Goal: Task Accomplishment & Management: Manage account settings

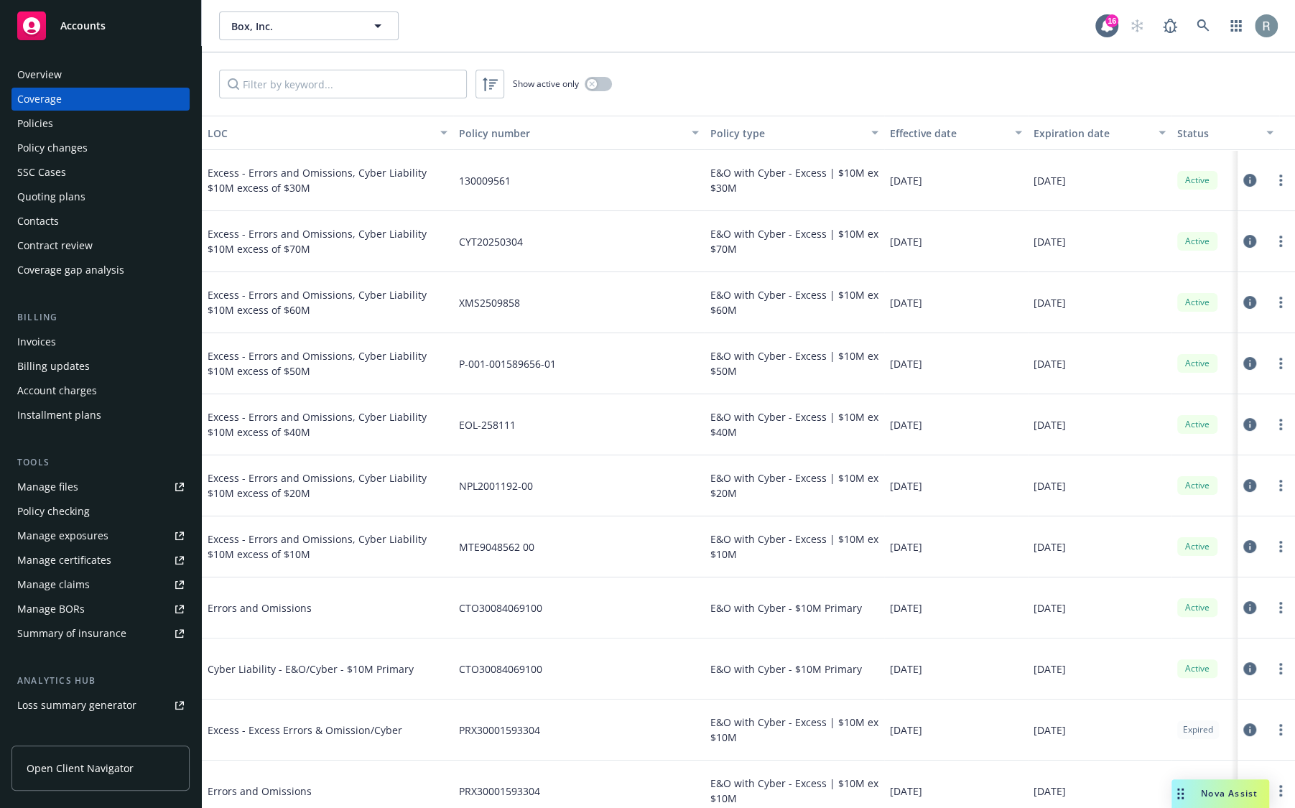
click at [1247, 181] on icon at bounding box center [1249, 180] width 13 height 13
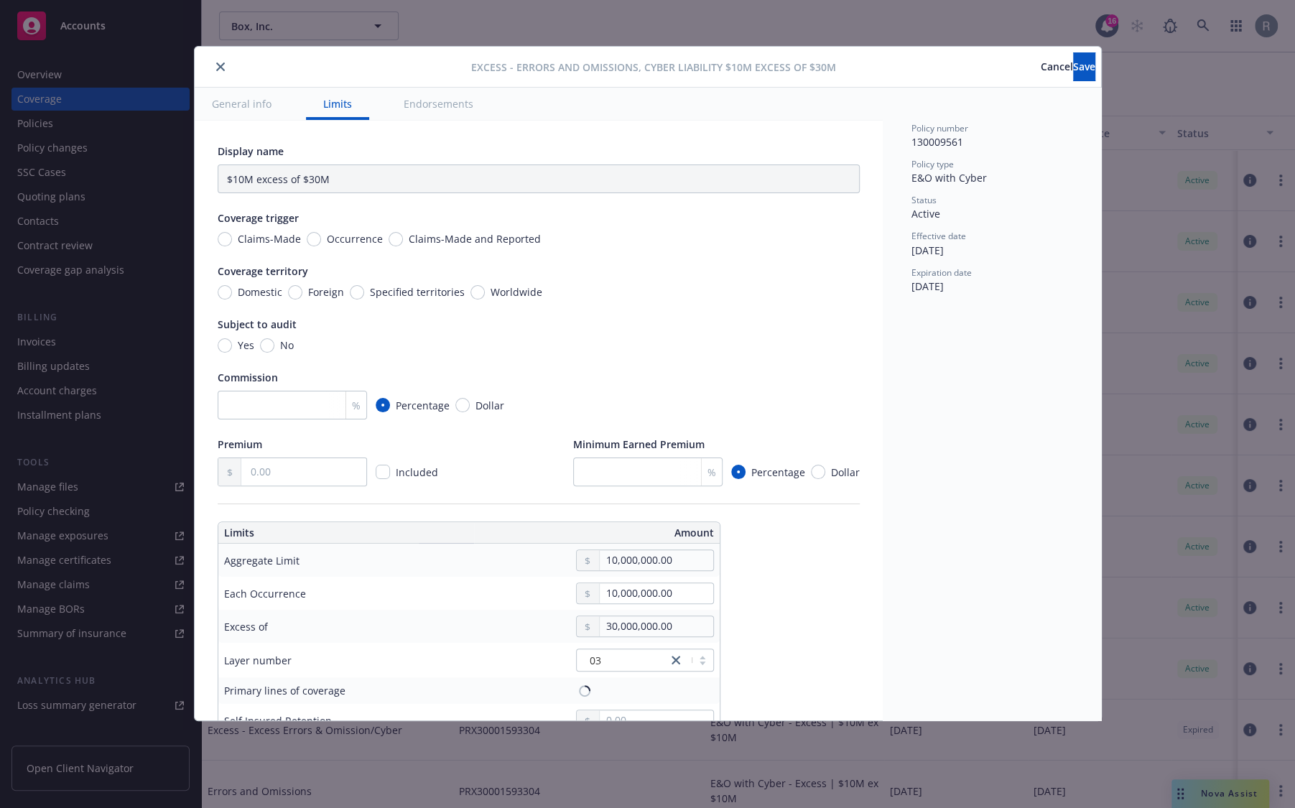
type input "Errors and Omissions, Cyber Liability $10M excess of $30M"
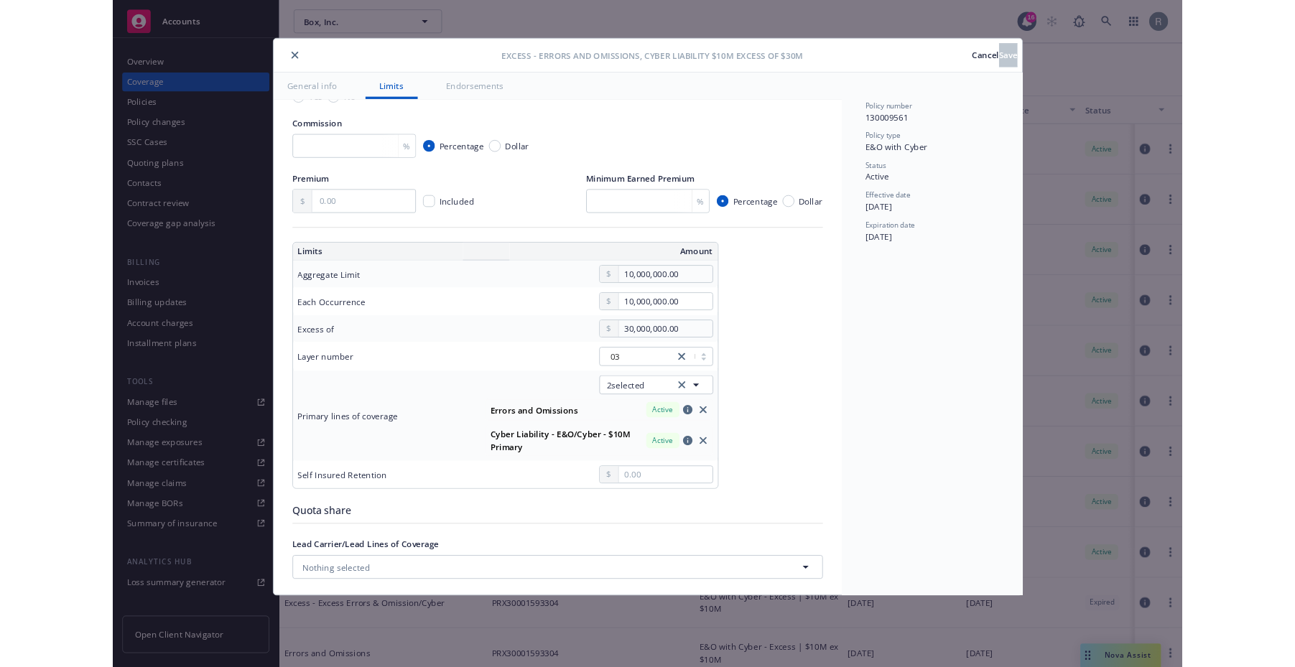
scroll to position [234, 0]
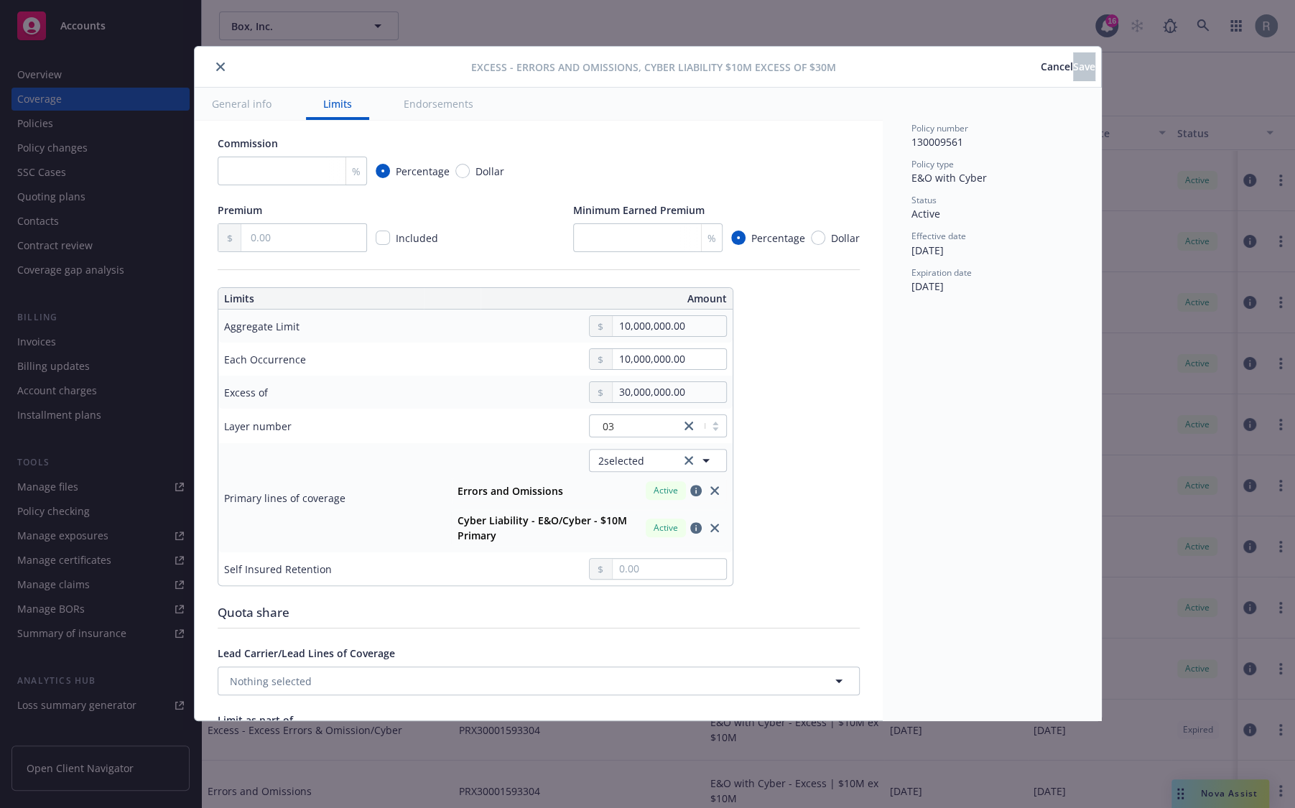
click at [1041, 60] on span "Cancel" at bounding box center [1057, 67] width 32 height 14
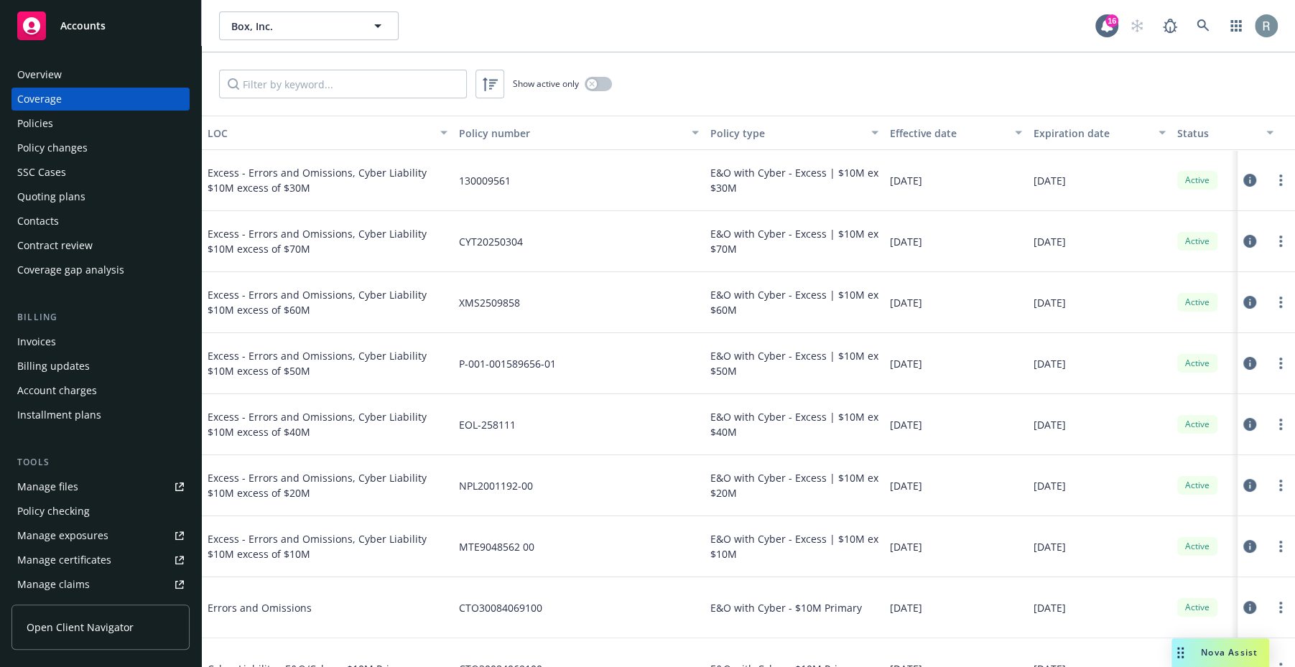
click at [389, 187] on span "Excess - Errors and Omissions, Cyber Liability $10M excess of $30M" at bounding box center [328, 180] width 240 height 30
click at [1249, 179] on icon at bounding box center [1249, 180] width 13 height 13
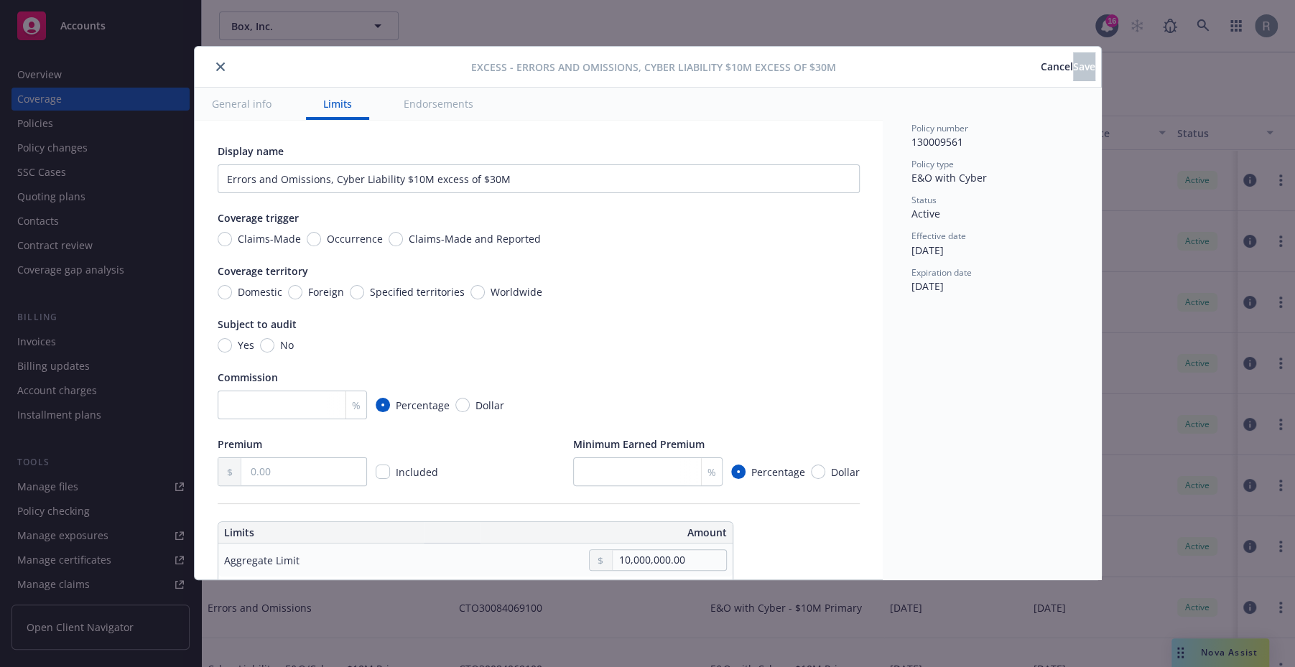
click at [253, 97] on button "General info" at bounding box center [242, 104] width 94 height 32
click at [231, 101] on button "General info" at bounding box center [242, 104] width 94 height 32
click at [248, 110] on button "General info" at bounding box center [242, 104] width 94 height 32
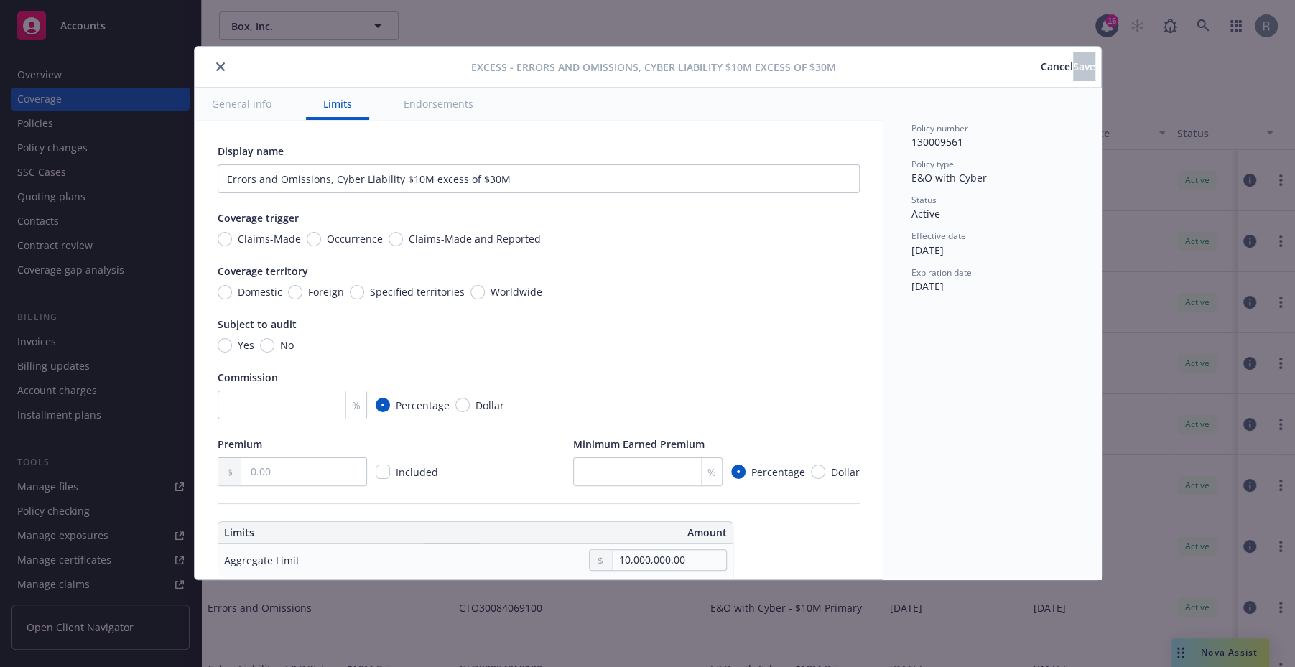
click at [248, 110] on button "General info" at bounding box center [242, 104] width 94 height 32
click at [433, 101] on button "Endorsements" at bounding box center [438, 104] width 104 height 32
click at [1041, 68] on span "Cancel" at bounding box center [1057, 67] width 32 height 14
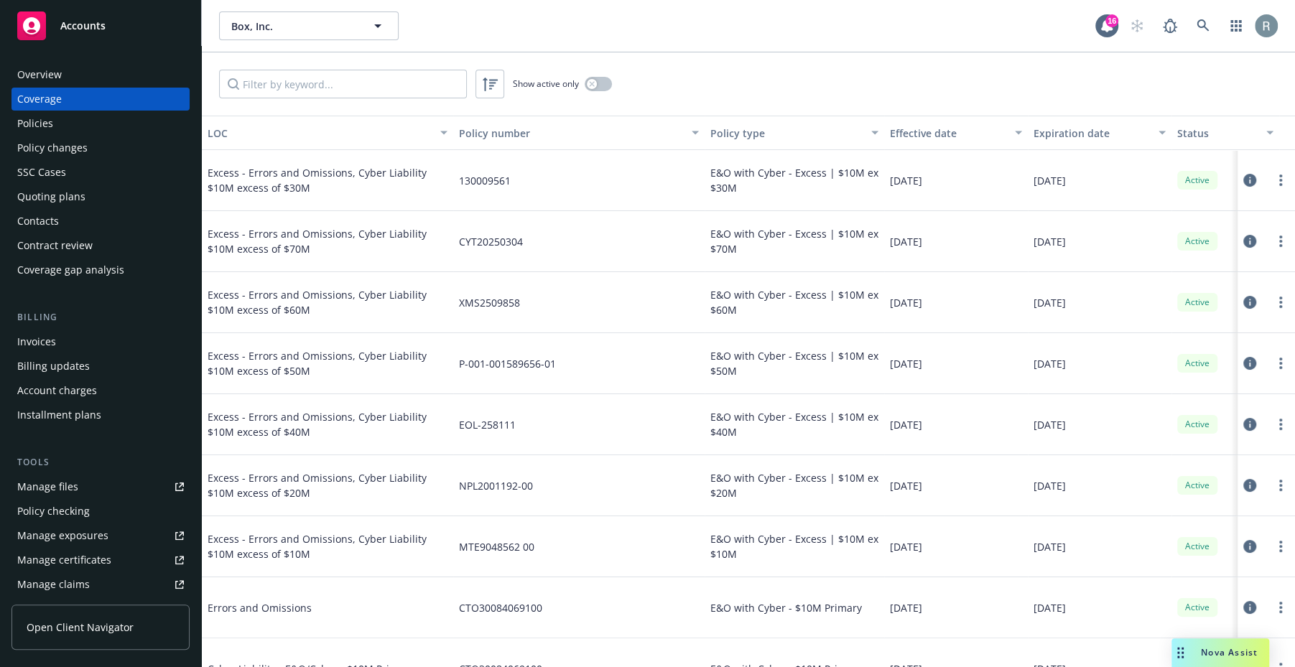
click at [1250, 239] on icon at bounding box center [1249, 241] width 13 height 13
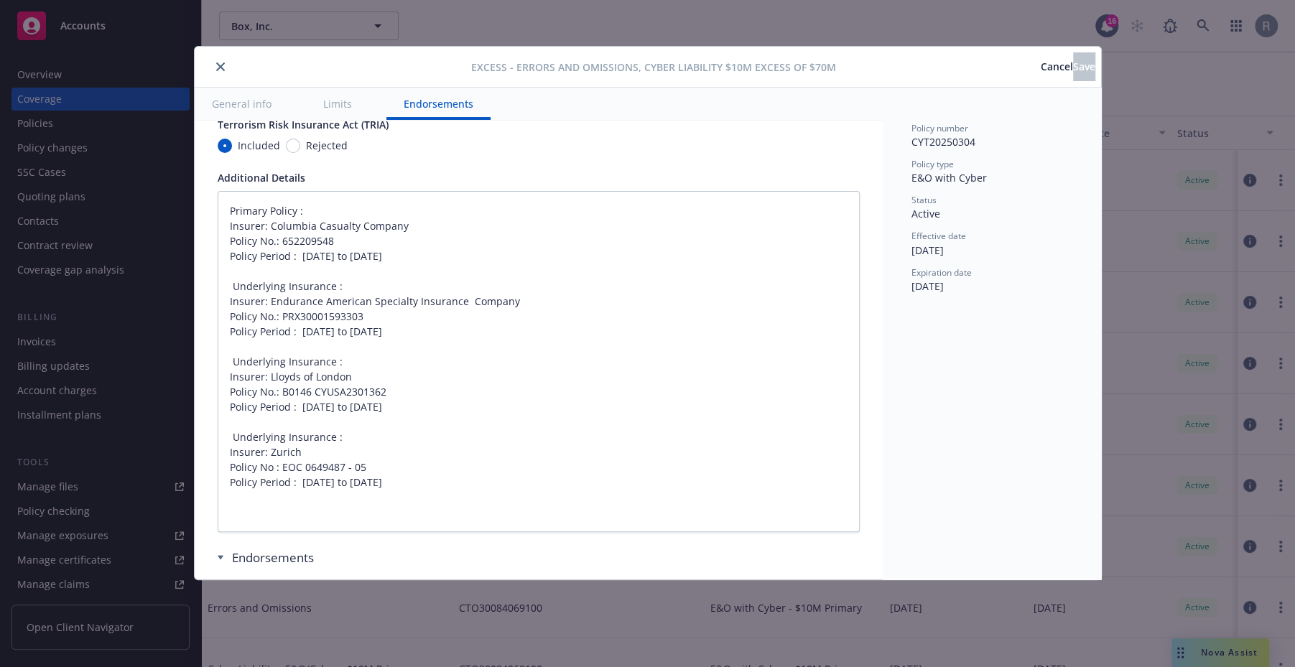
scroll to position [987, 0]
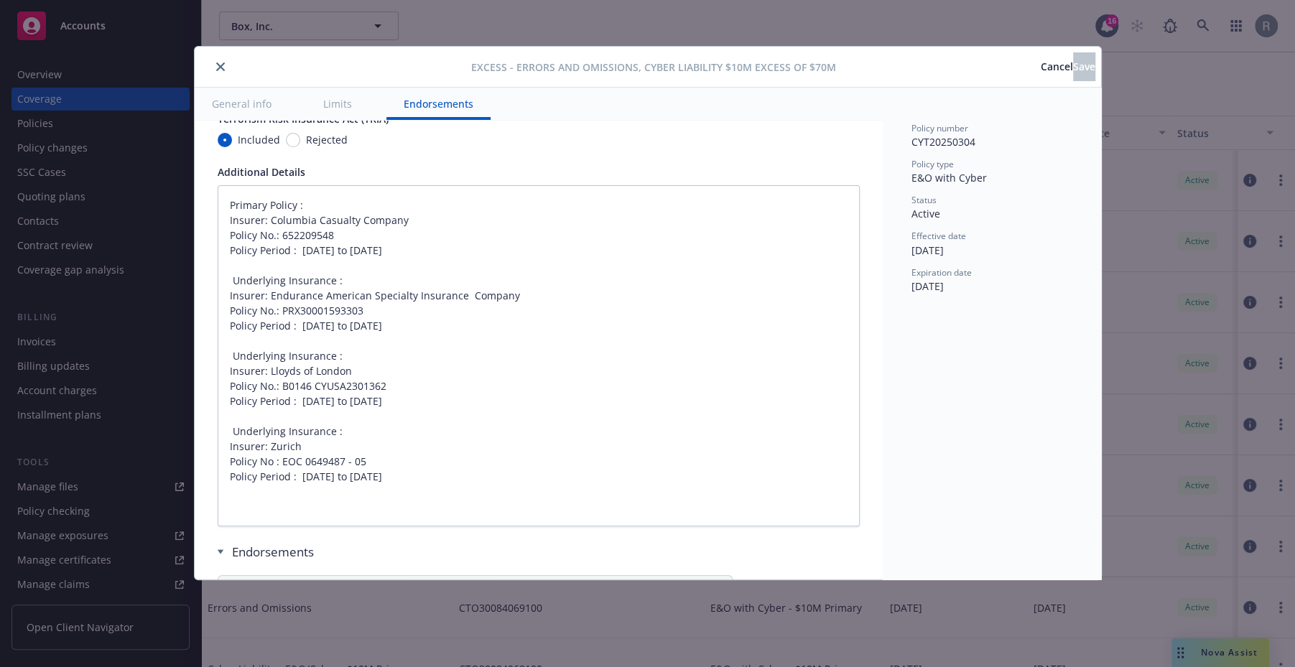
click at [1165, 233] on div "Excess - Errors and Omissions, Cyber Liability $10M excess of $70M Cancel Save …" at bounding box center [647, 333] width 1295 height 667
click at [1041, 68] on button "Cancel" at bounding box center [1057, 66] width 32 height 29
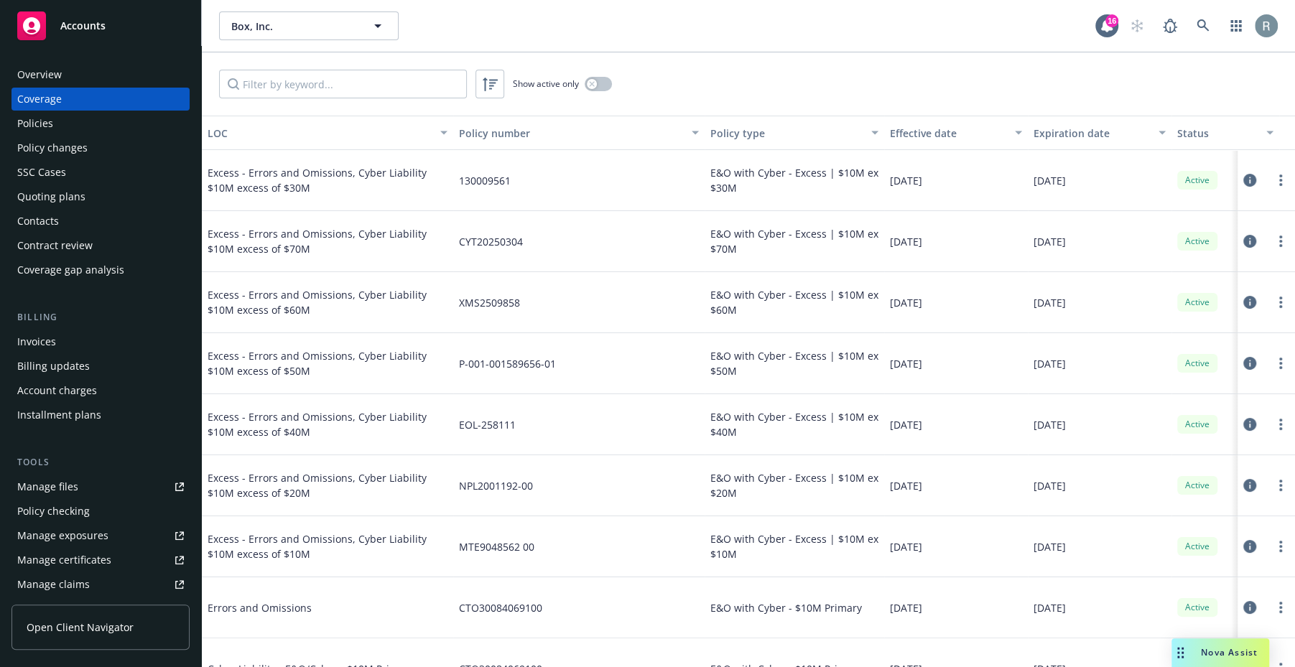
click at [1253, 181] on icon at bounding box center [1249, 180] width 13 height 13
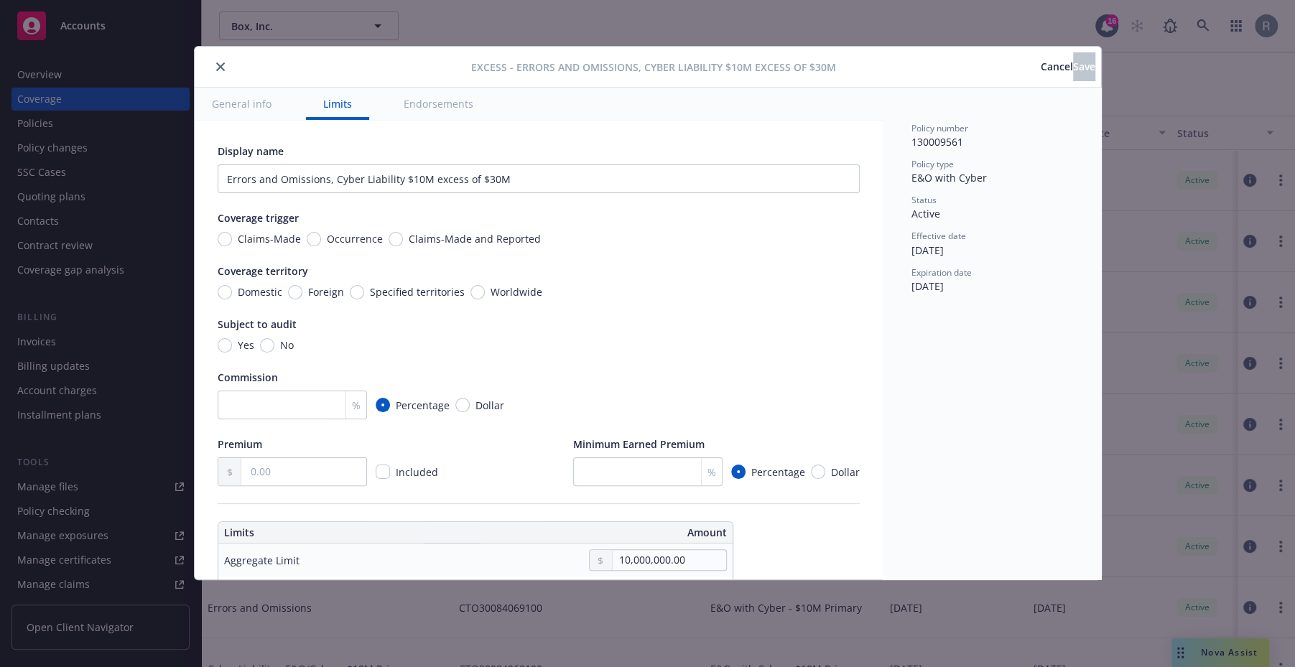
click at [1041, 65] on span "Cancel" at bounding box center [1057, 67] width 32 height 14
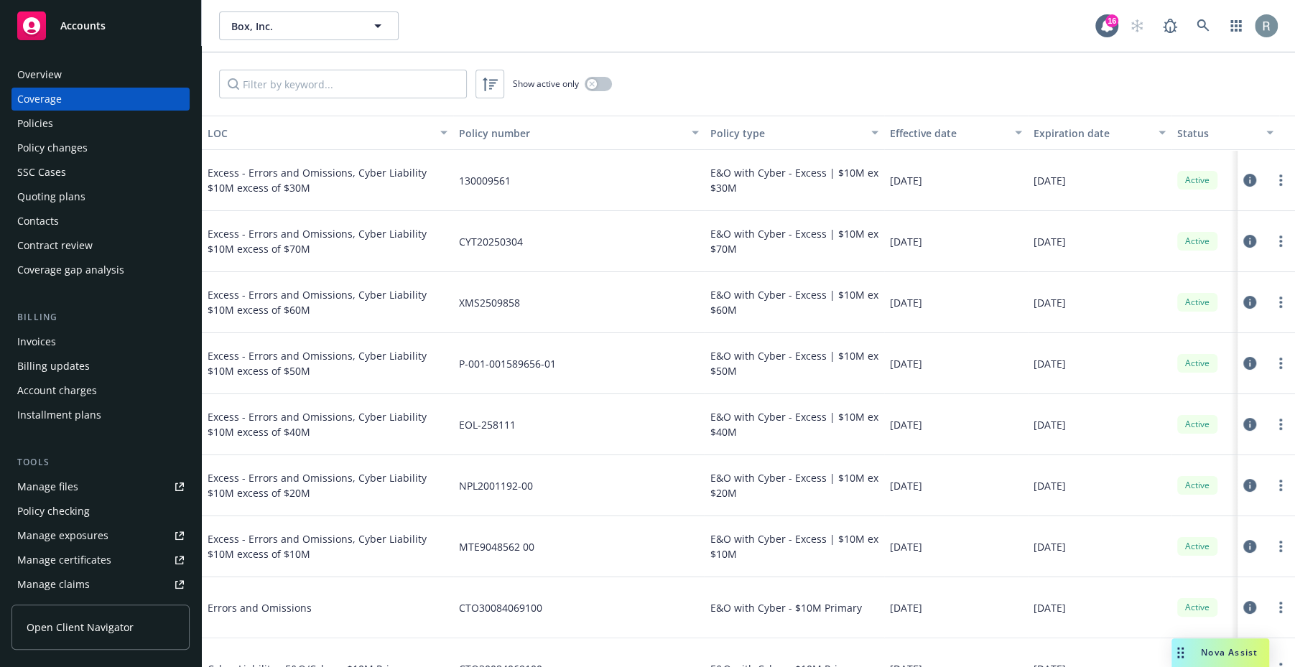
click at [1251, 302] on icon at bounding box center [1249, 302] width 13 height 13
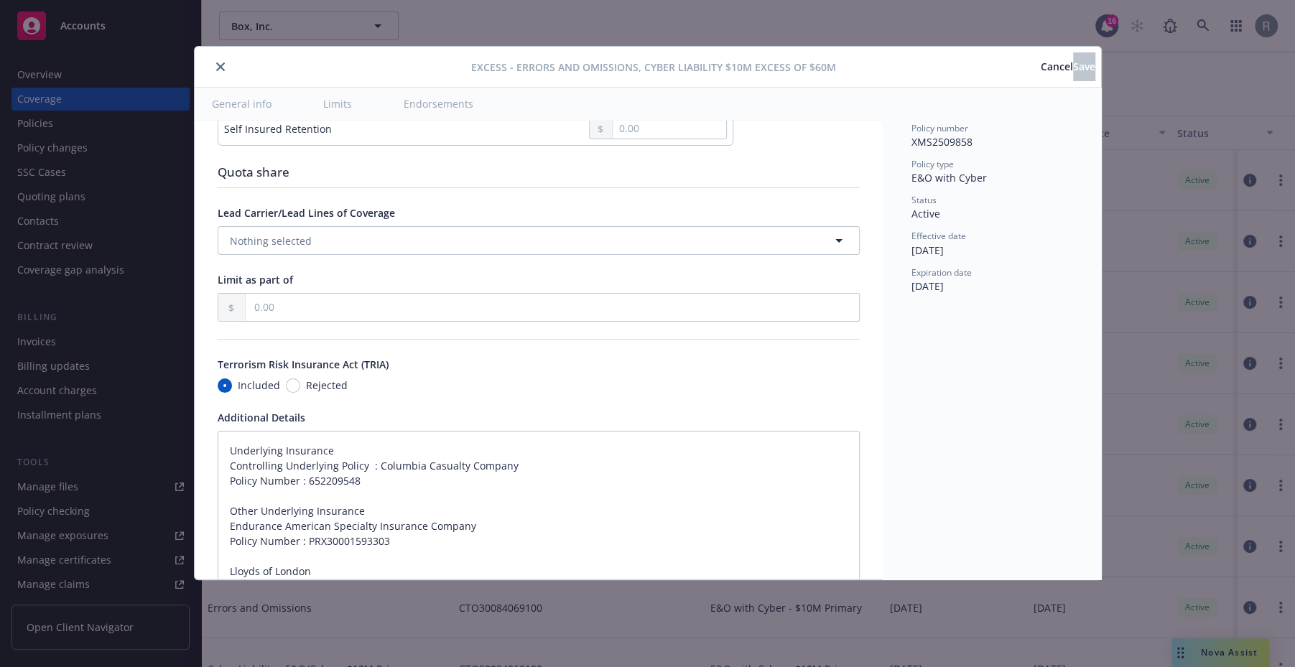
scroll to position [744, 0]
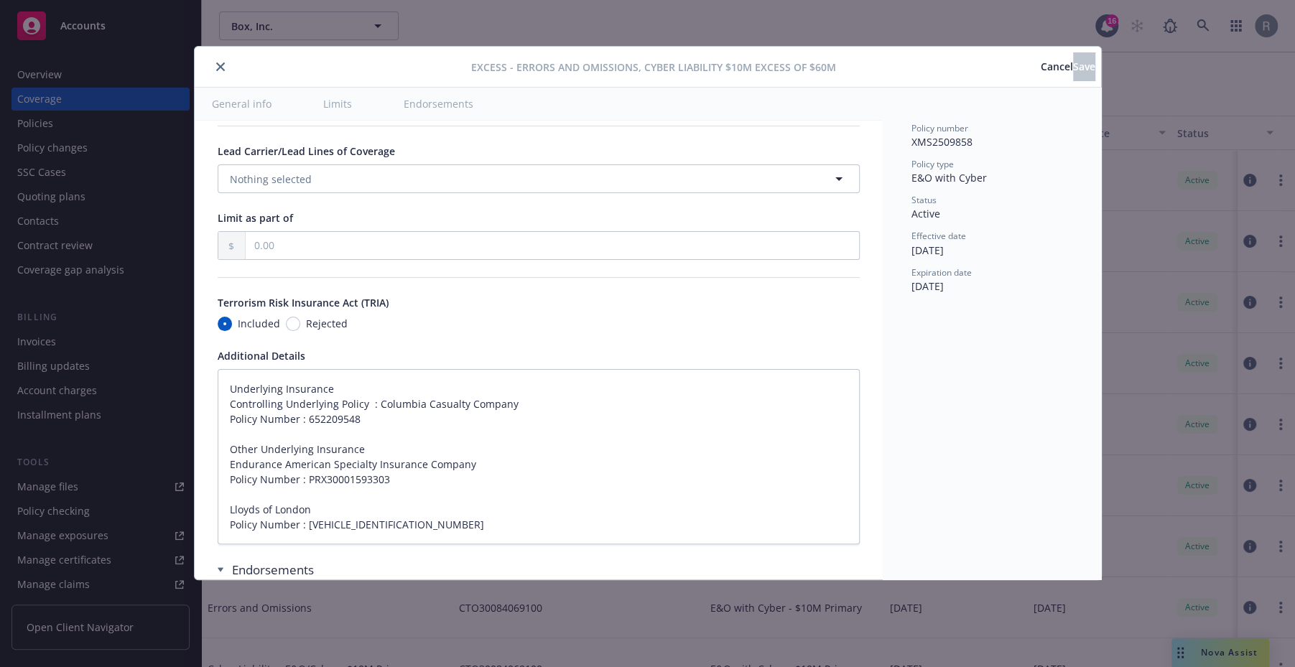
type textarea "x"
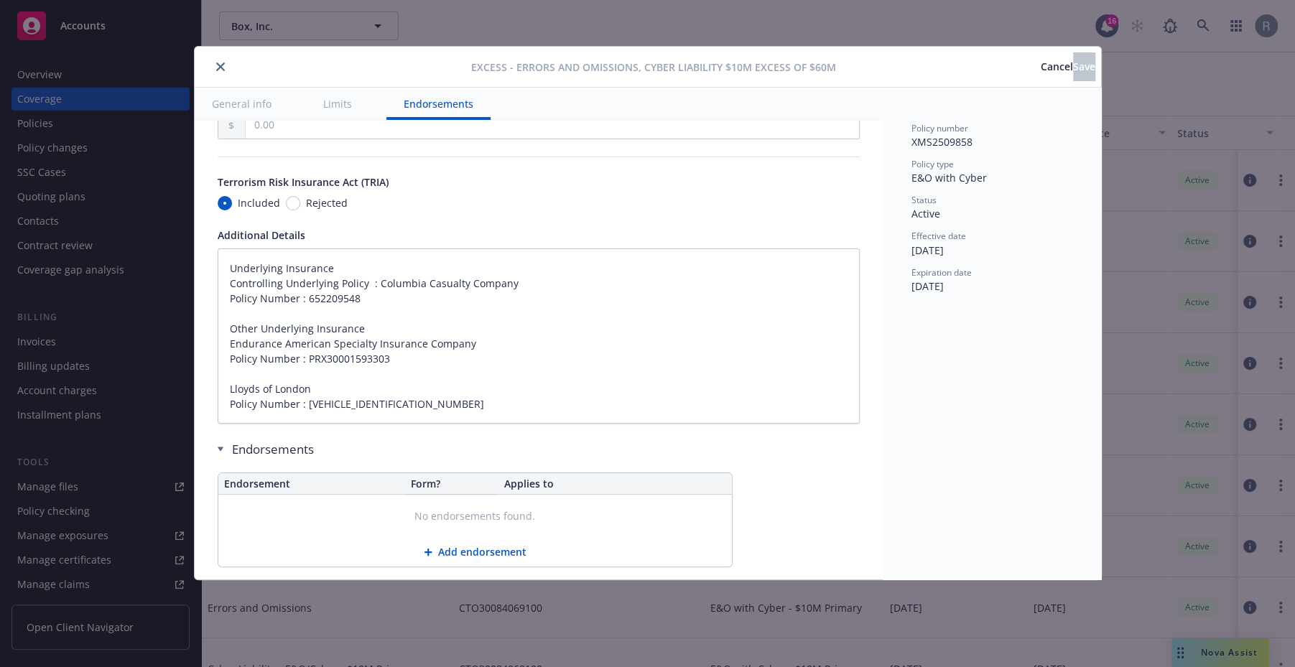
scroll to position [945, 0]
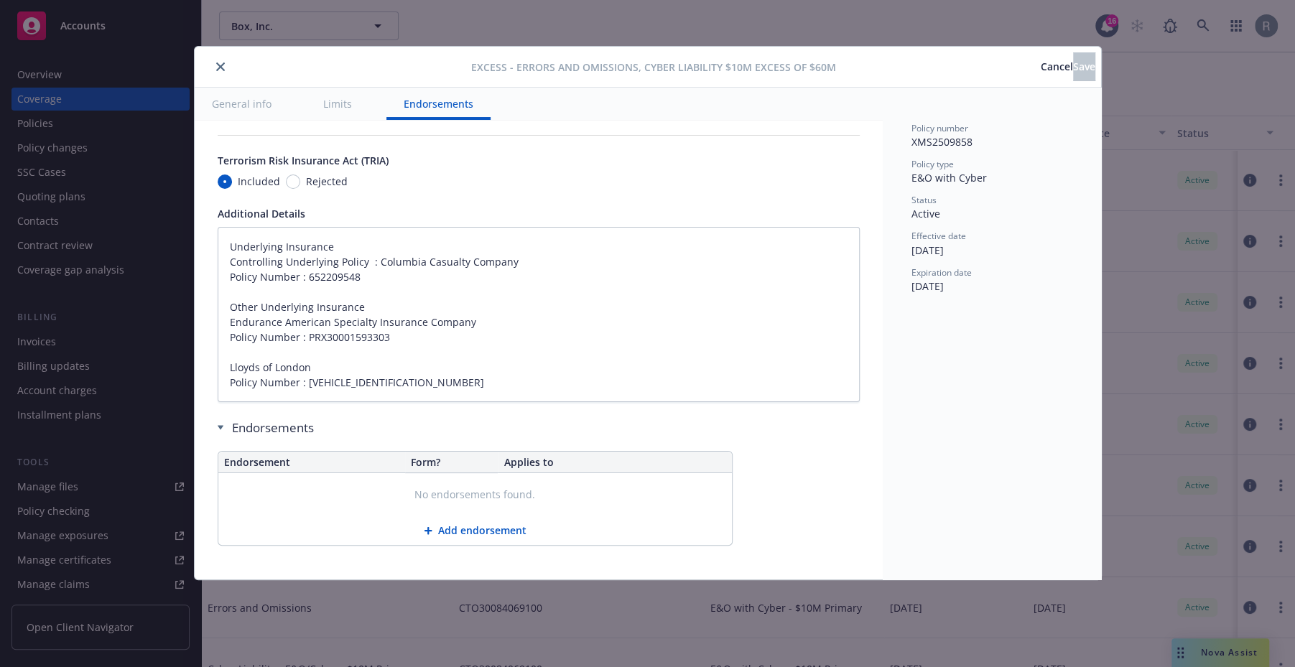
click at [1041, 64] on span "Cancel" at bounding box center [1057, 67] width 32 height 14
